Goal: Browse casually

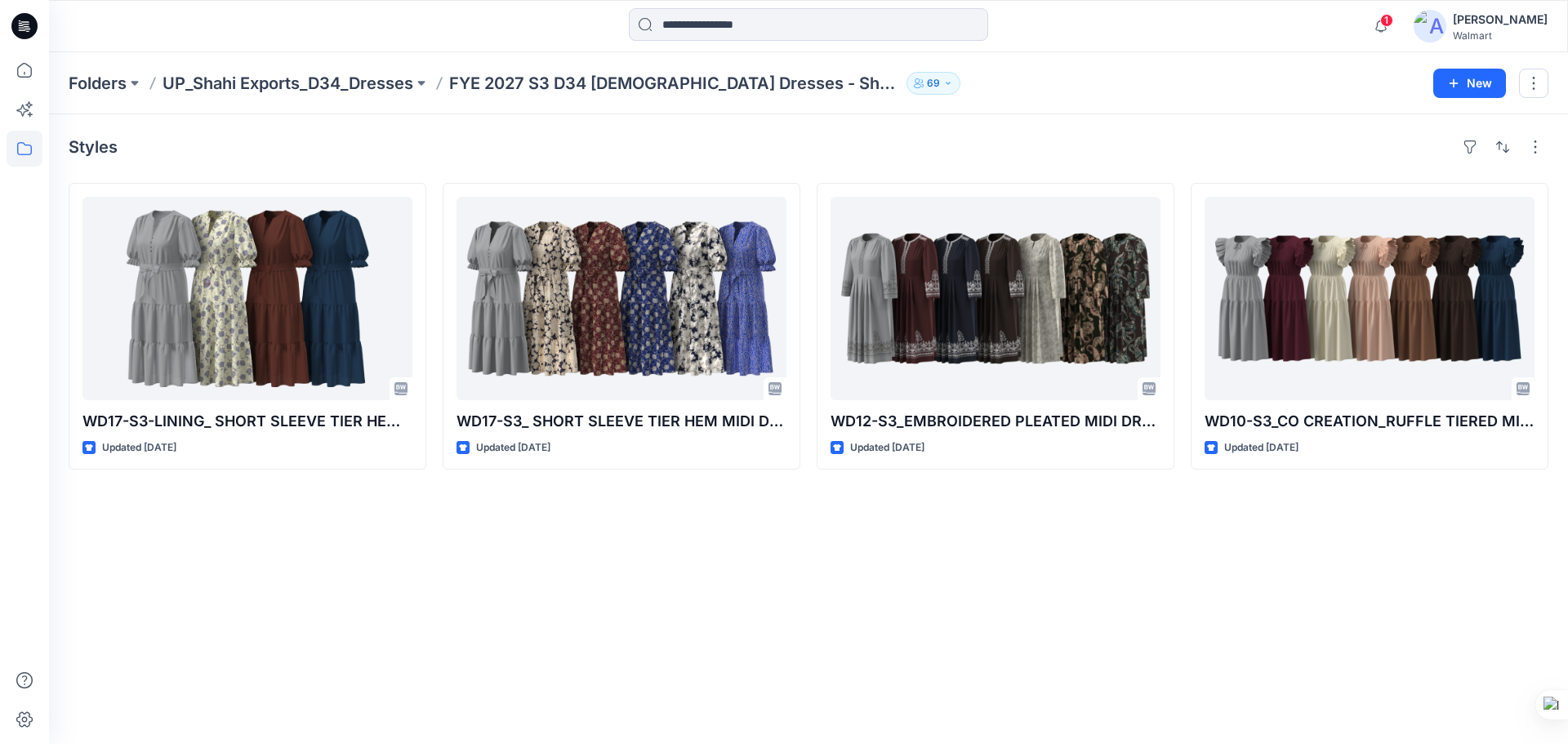
click at [27, 28] on icon at bounding box center [24, 26] width 26 height 26
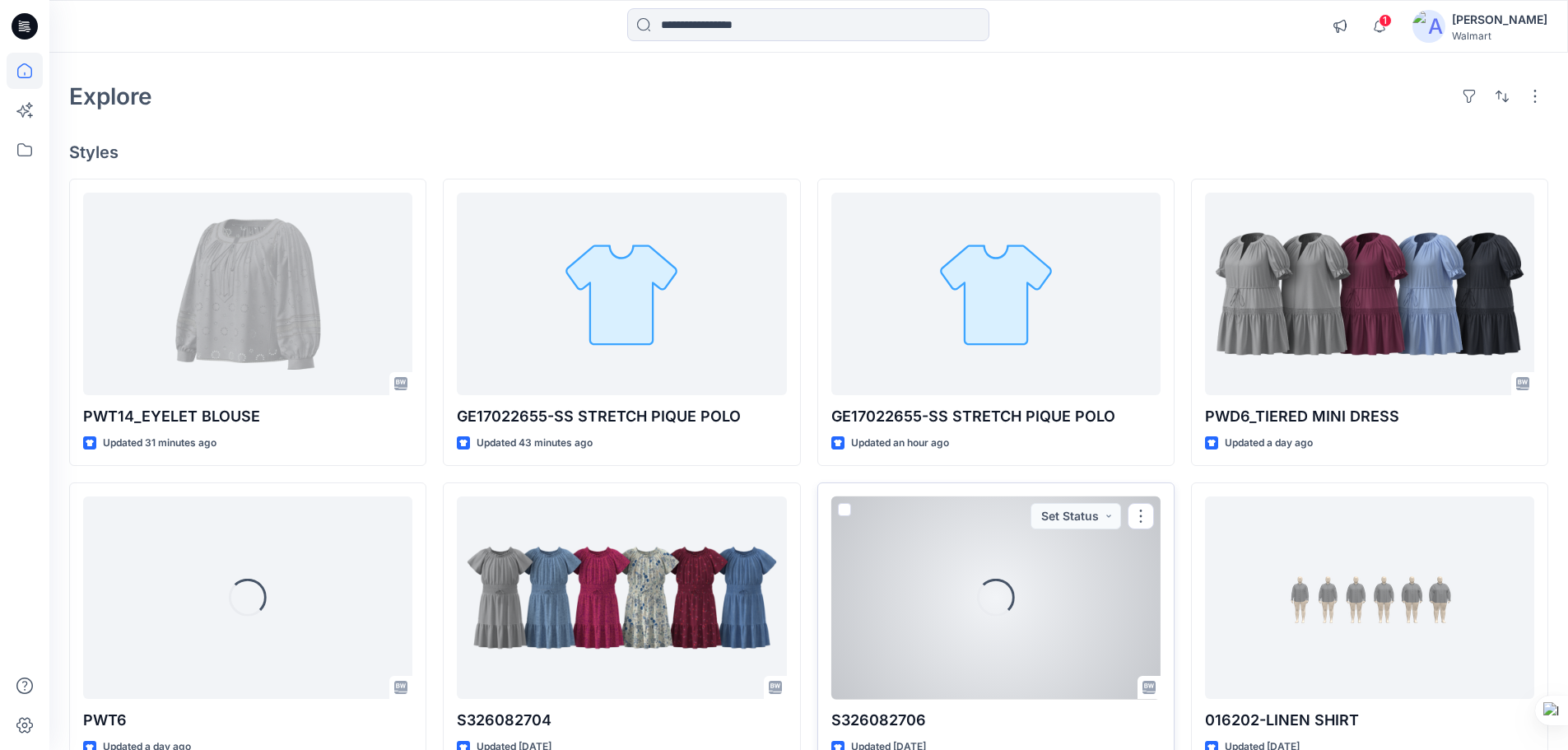
scroll to position [82, 0]
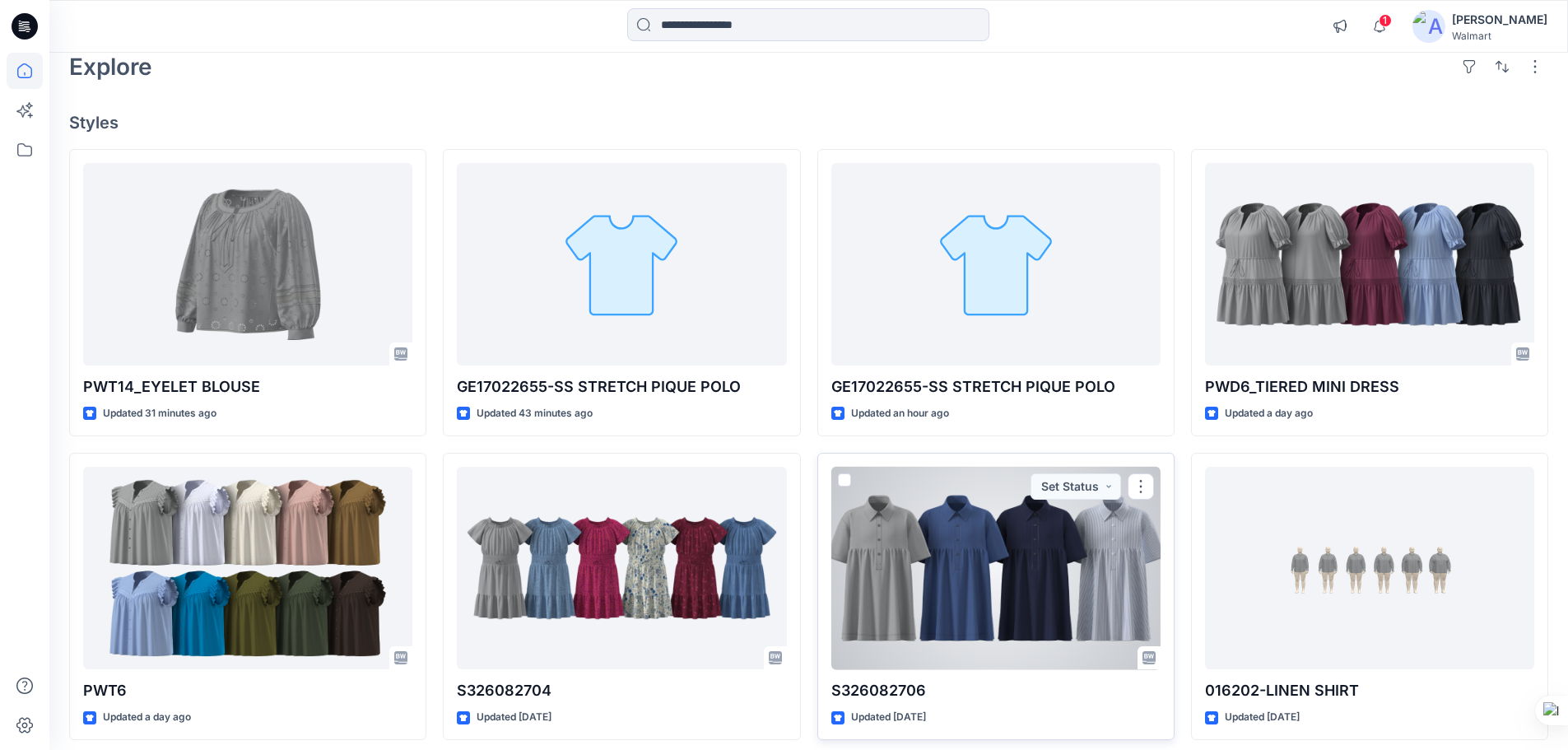
click at [1074, 571] on div at bounding box center [996, 568] width 329 height 204
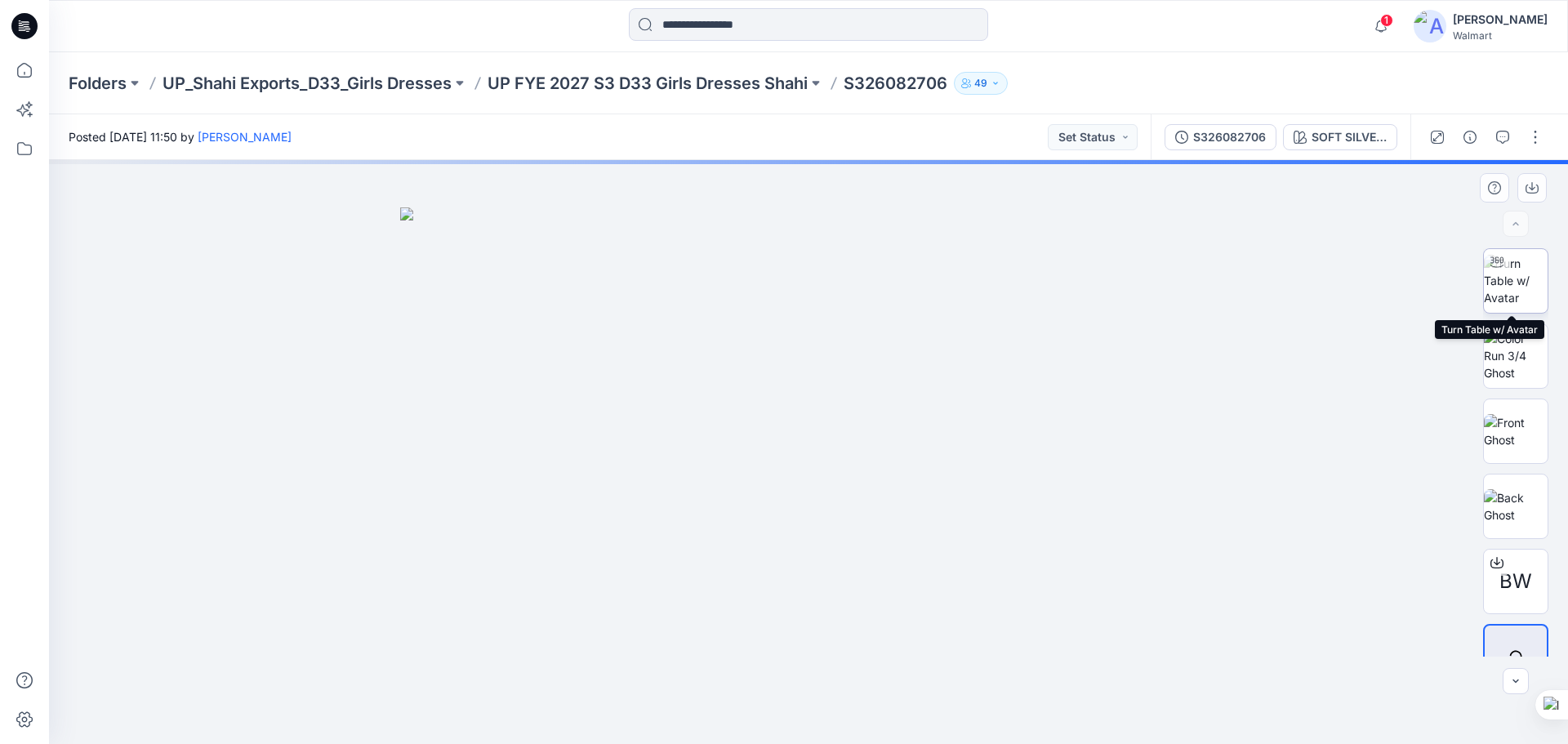
click at [1517, 286] on img at bounding box center [1516, 280] width 64 height 51
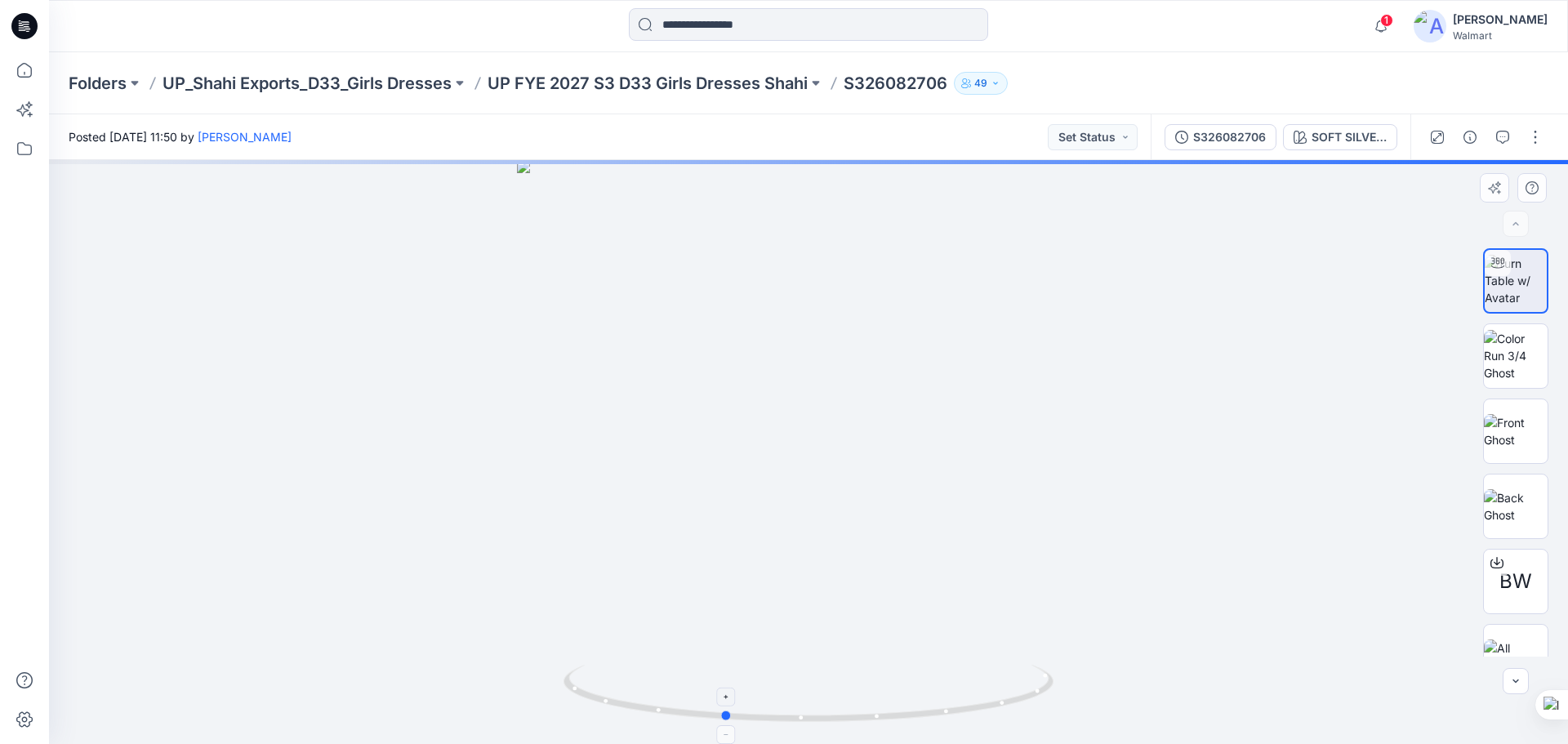
drag, startPoint x: 848, startPoint y: 722, endPoint x: 760, endPoint y: 716, distance: 88.2
click at [760, 717] on icon at bounding box center [810, 695] width 494 height 61
drag, startPoint x: 831, startPoint y: 586, endPoint x: 805, endPoint y: 369, distance: 218.6
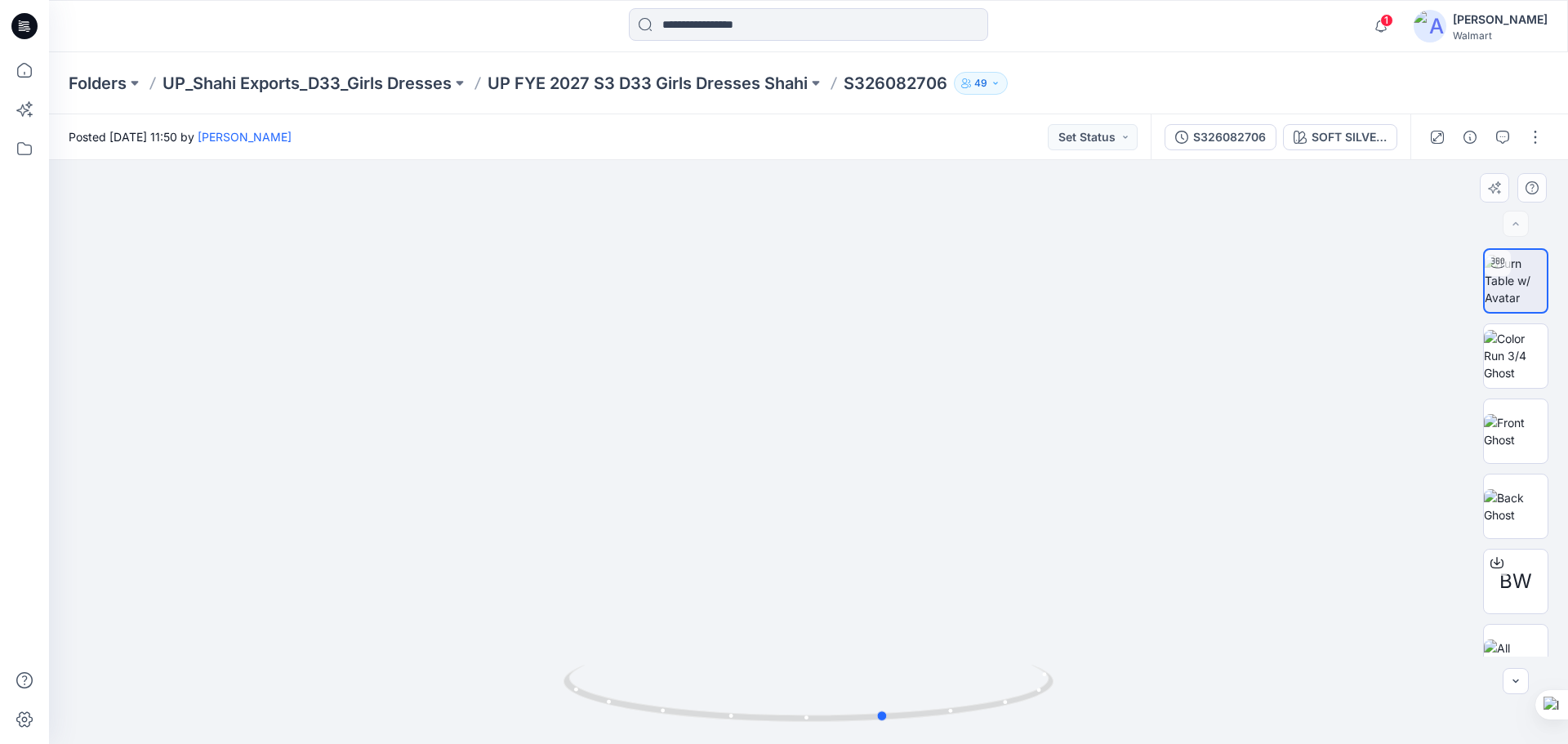
drag, startPoint x: 827, startPoint y: 720, endPoint x: 906, endPoint y: 465, distance: 267.0
click at [990, 681] on icon at bounding box center [810, 695] width 494 height 61
